Goal: Task Accomplishment & Management: Use online tool/utility

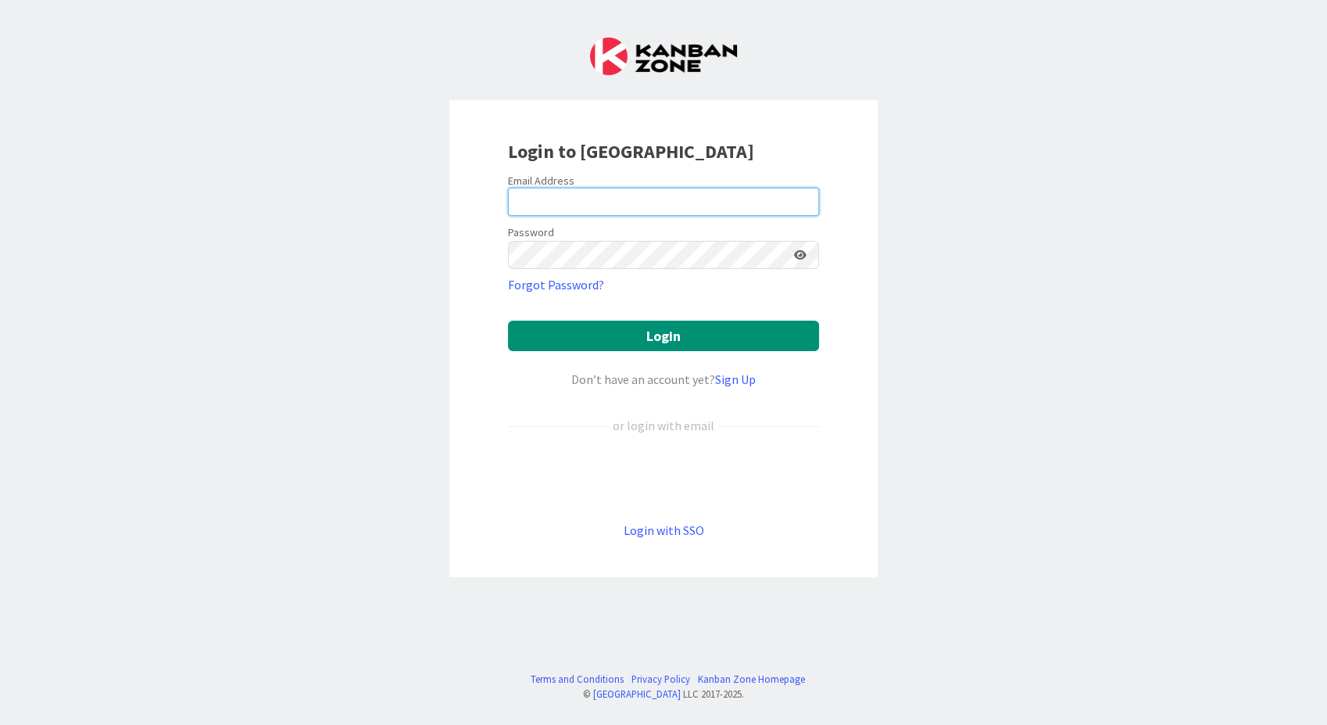
type input "[EMAIL_ADDRESS][PERSON_NAME][DOMAIN_NAME]"
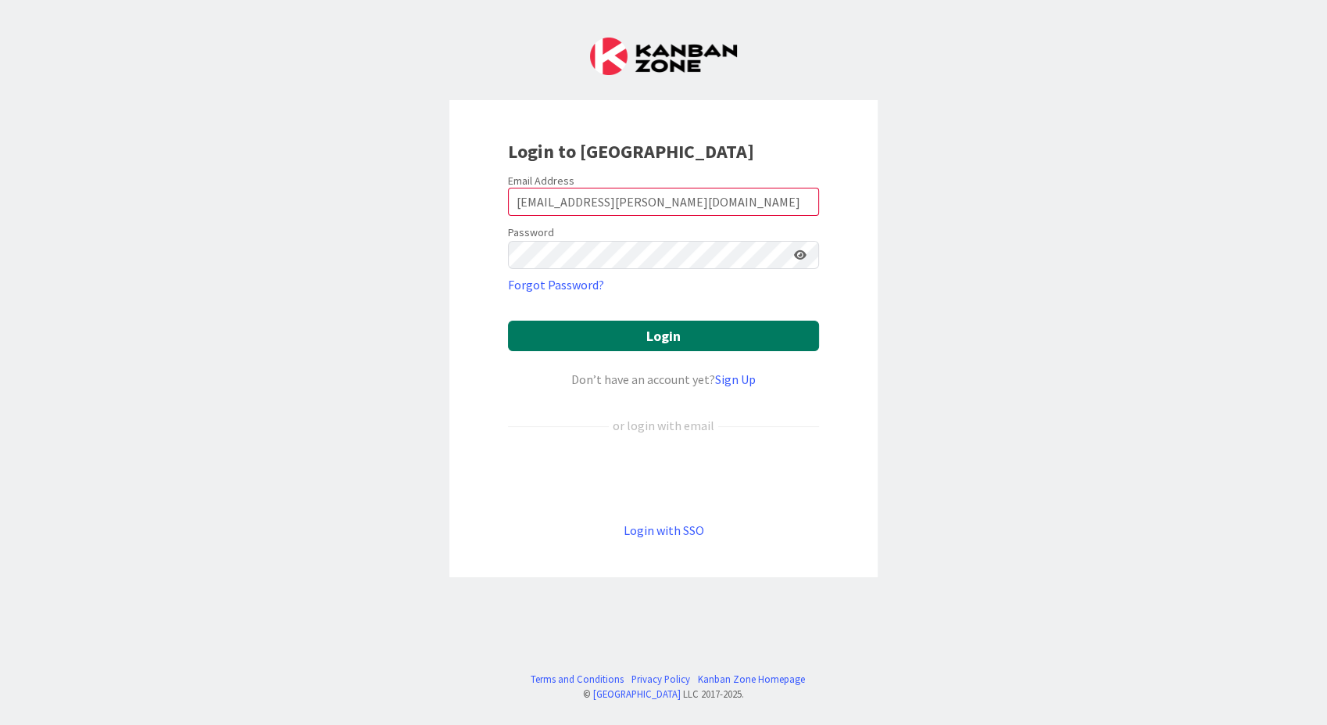
click at [565, 347] on button "Login" at bounding box center [663, 335] width 311 height 30
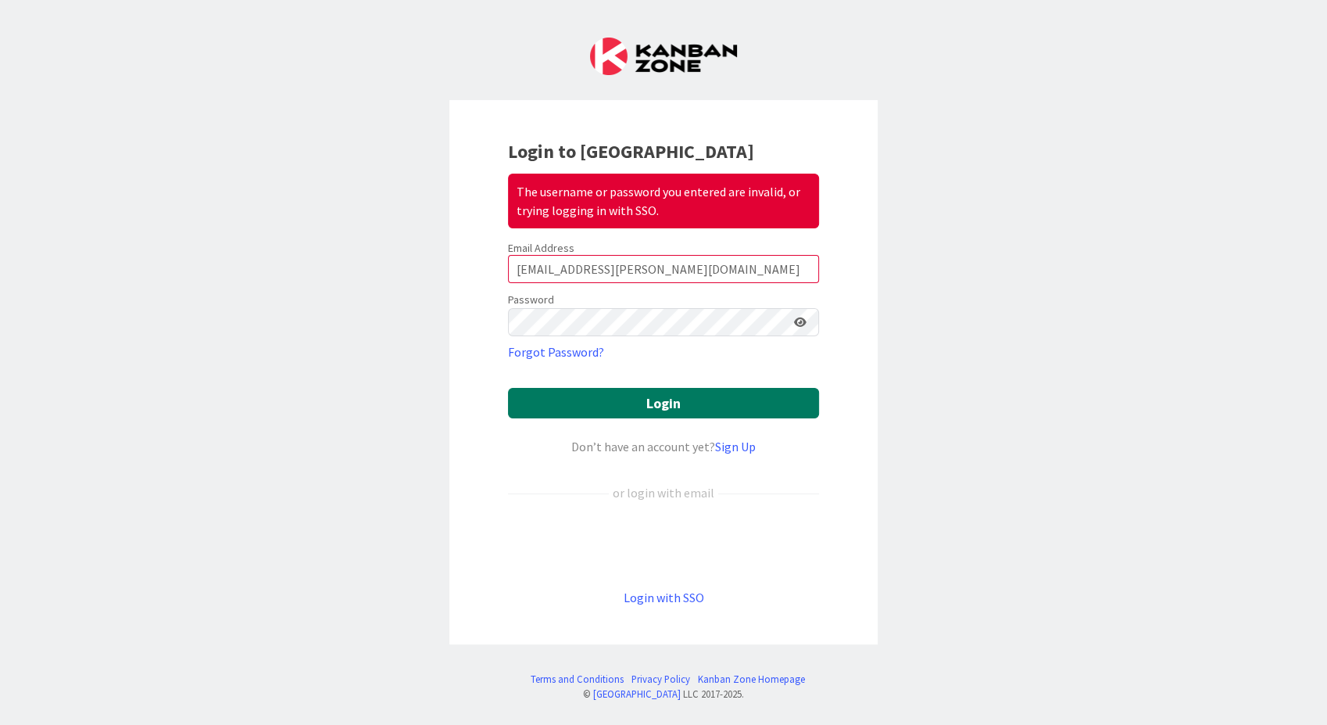
click at [602, 408] on button "Login" at bounding box center [663, 403] width 311 height 30
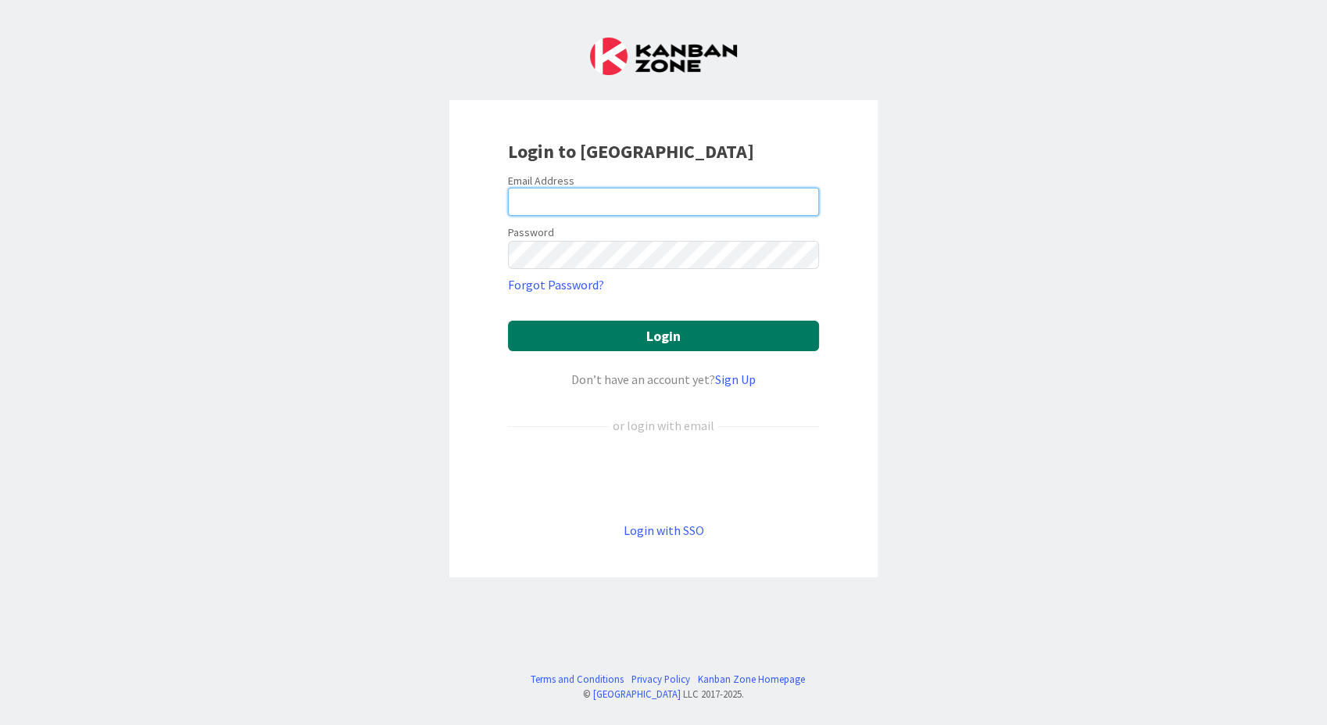
type input "[EMAIL_ADDRESS][PERSON_NAME][DOMAIN_NAME]"
click at [620, 328] on button "Login" at bounding box center [663, 335] width 311 height 30
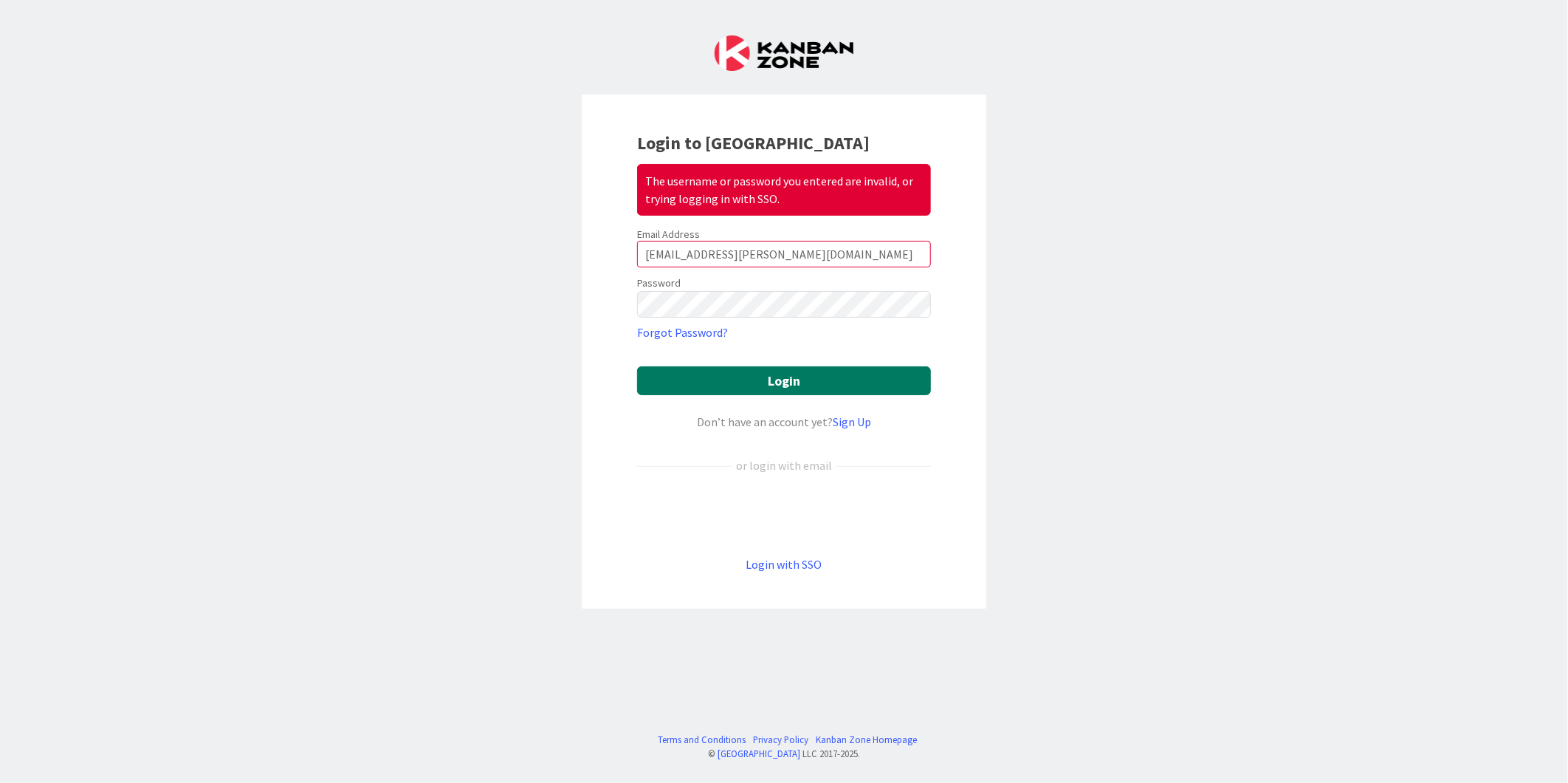
click at [775, 387] on button "Login" at bounding box center [784, 381] width 294 height 28
click at [835, 255] on input "[EMAIL_ADDRESS][PERSON_NAME][DOMAIN_NAME]" at bounding box center [784, 254] width 294 height 26
click at [638, 366] on button "Login" at bounding box center [784, 381] width 294 height 28
